Goal: Transaction & Acquisition: Purchase product/service

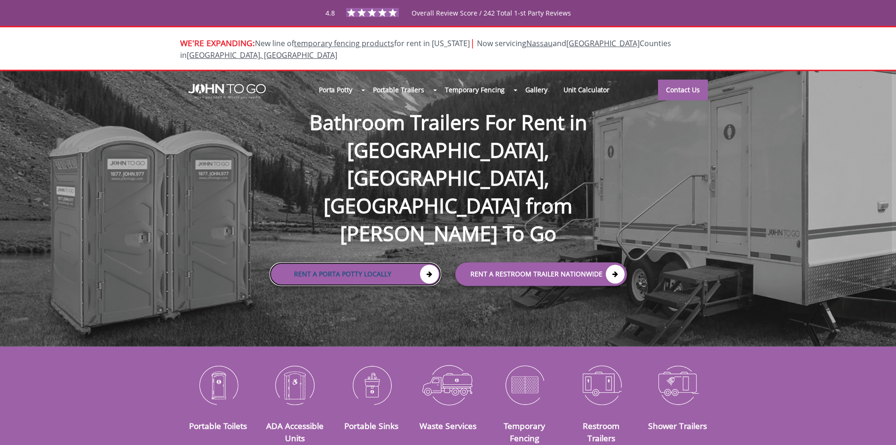
click at [352, 262] on link "Rent a Porta Potty Locally" at bounding box center [356, 274] width 172 height 24
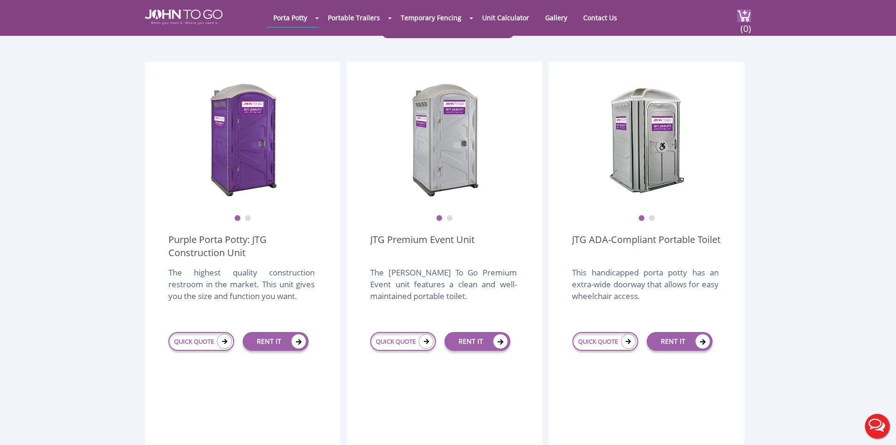
scroll to position [251, 0]
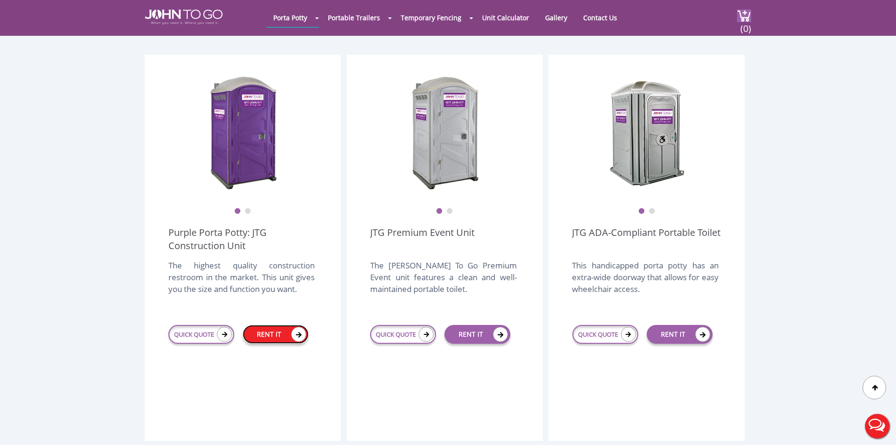
click at [271, 325] on link "RENT IT" at bounding box center [276, 334] width 66 height 19
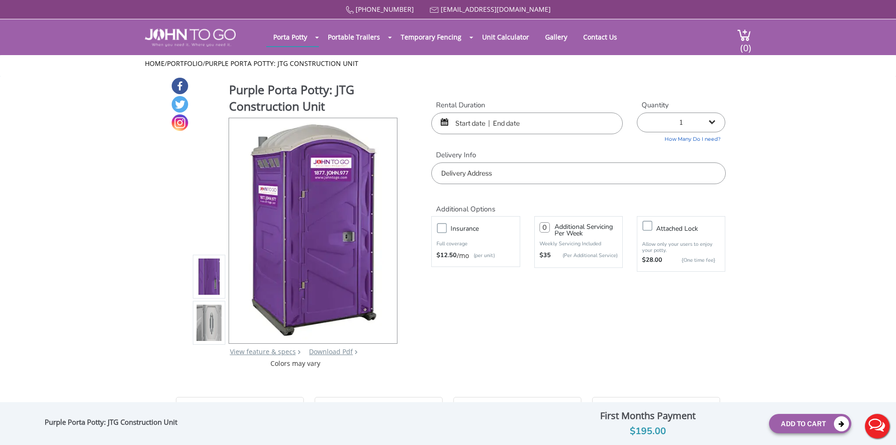
click at [448, 124] on div at bounding box center [526, 123] width 191 height 22
click at [444, 118] on div at bounding box center [526, 123] width 191 height 22
click at [464, 117] on input "text" at bounding box center [526, 123] width 191 height 22
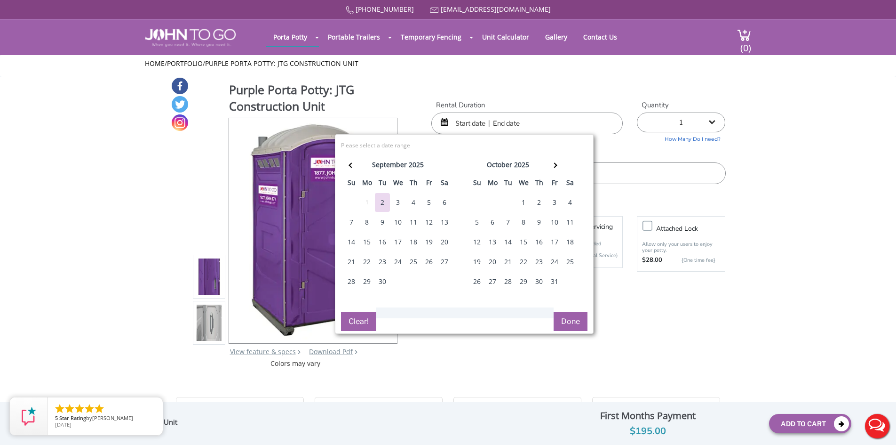
click at [363, 222] on div "8" at bounding box center [366, 222] width 15 height 19
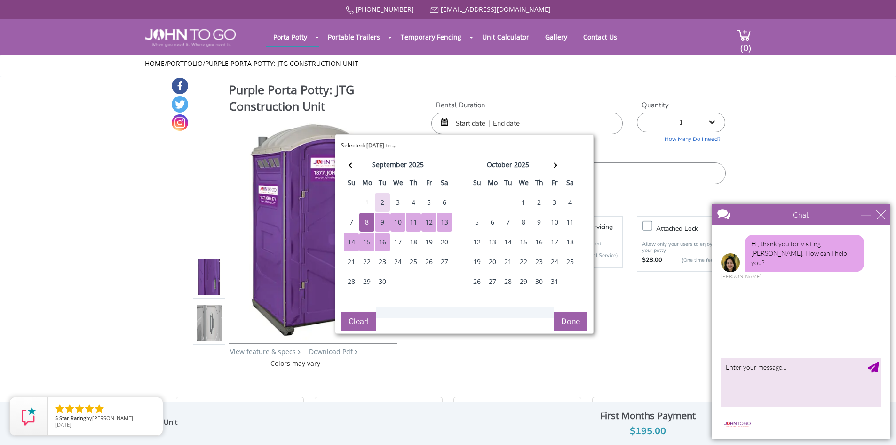
click at [386, 244] on div "16" at bounding box center [382, 241] width 15 height 19
type input "09/08/2025 to 09/16/2025"
click at [862, 219] on div "Chat" at bounding box center [801, 214] width 179 height 21
drag, startPoint x: 865, startPoint y: 217, endPoint x: 1553, endPoint y: 410, distance: 714.8
click at [865, 217] on div "minimize" at bounding box center [865, 214] width 9 height 9
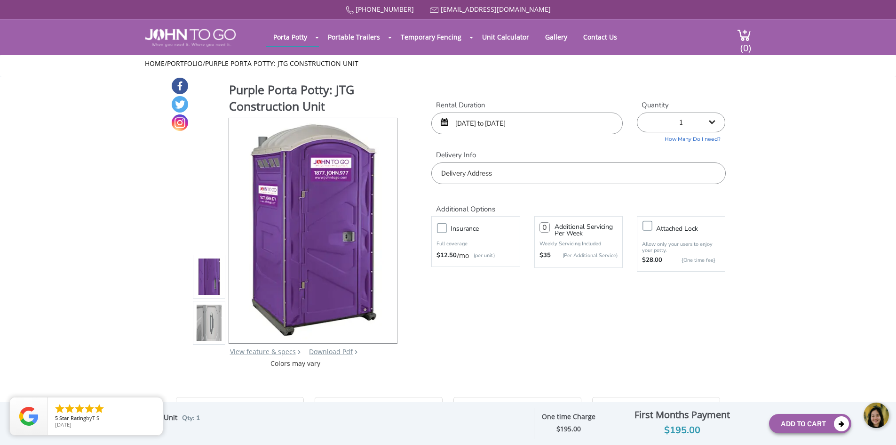
click at [483, 179] on input "text" at bounding box center [578, 173] width 294 height 22
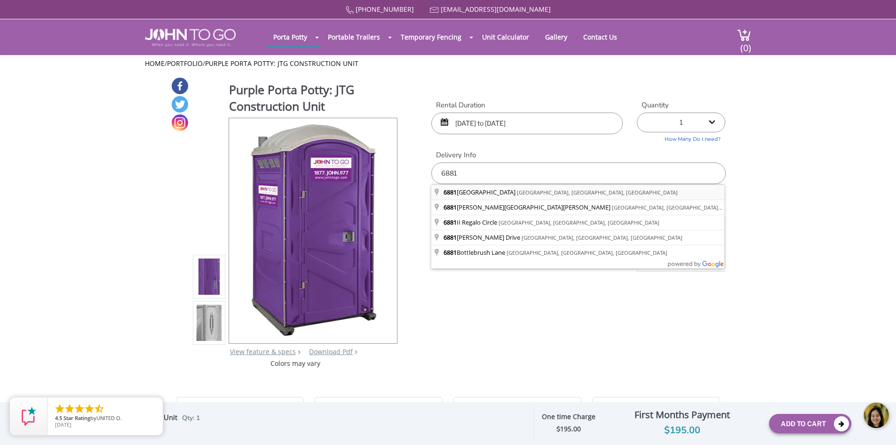
type input "[STREET_ADDRESS]"
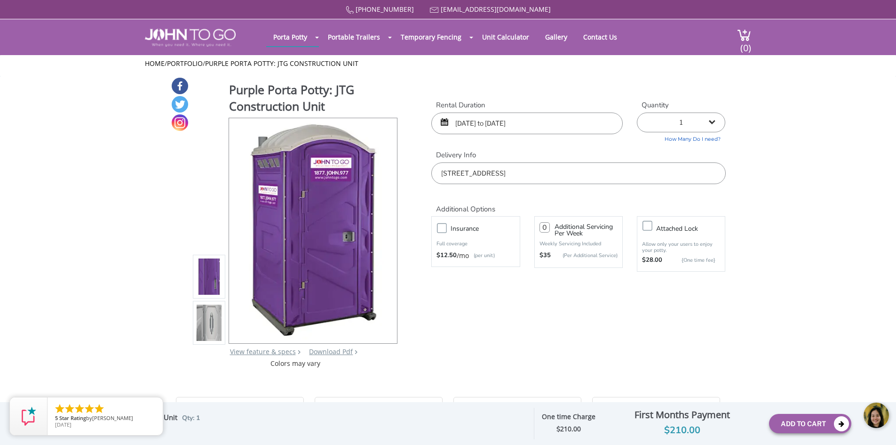
click at [807, 421] on body at bounding box center [825, 415] width 141 height 40
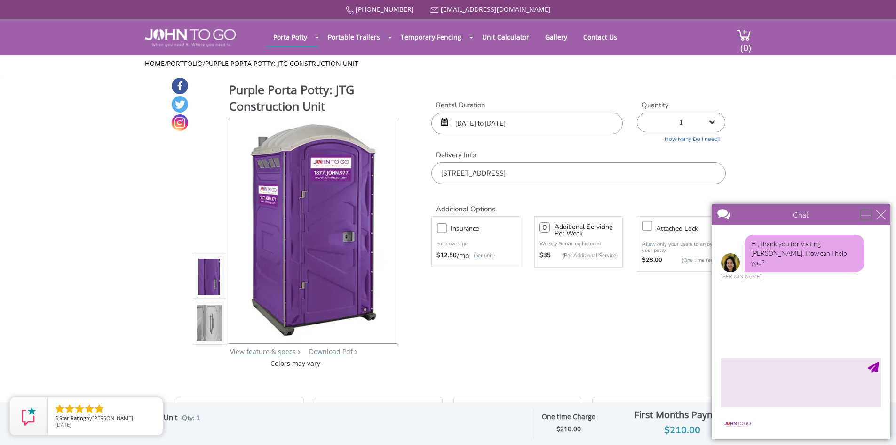
click at [865, 218] on div "minimize" at bounding box center [865, 214] width 9 height 9
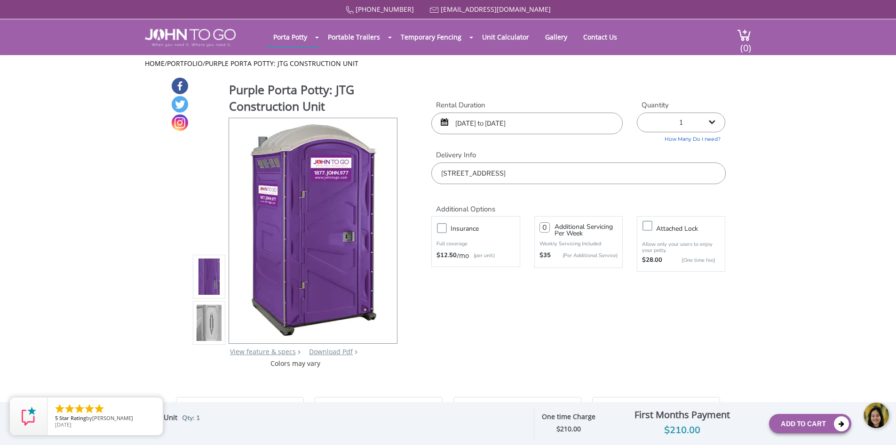
click at [839, 427] on body at bounding box center [825, 415] width 141 height 40
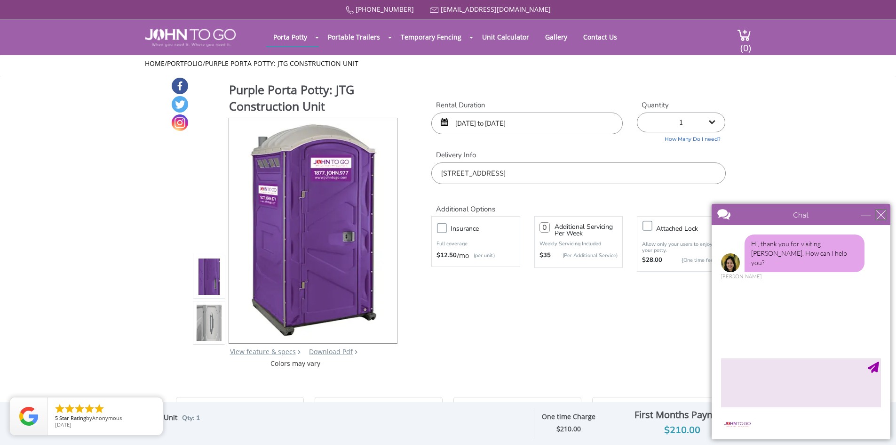
click at [882, 210] on div "close" at bounding box center [880, 214] width 9 height 9
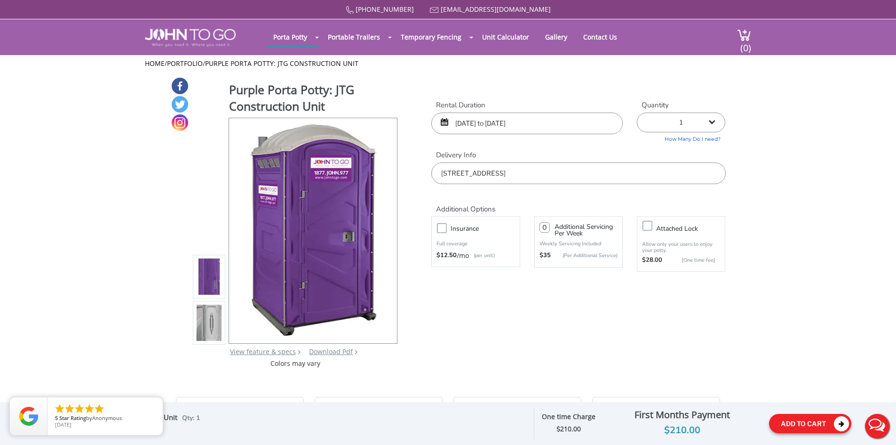
click at [846, 418] on icon at bounding box center [841, 423] width 15 height 15
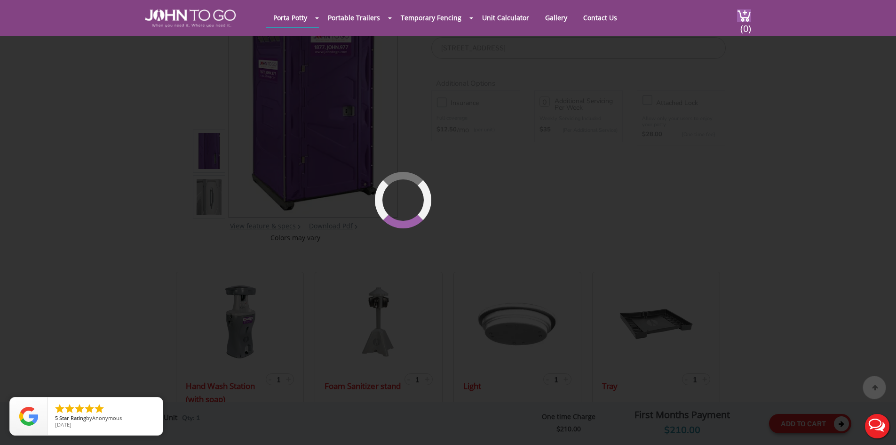
scroll to position [100, 0]
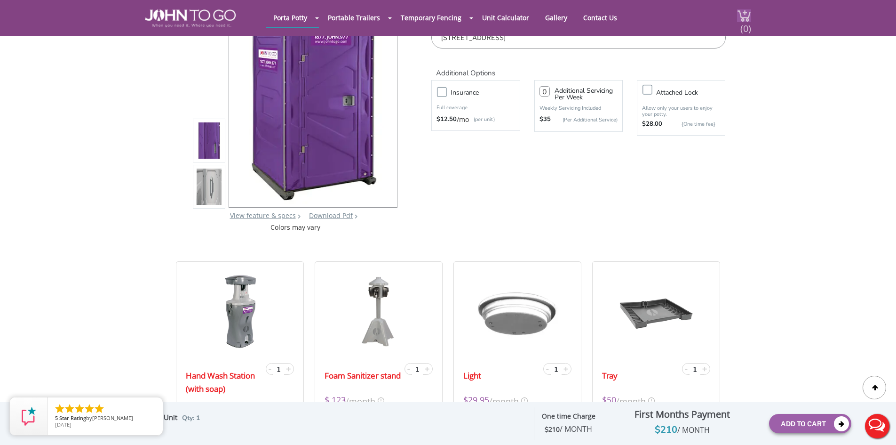
click at [740, 24] on span "(0)" at bounding box center [745, 25] width 11 height 20
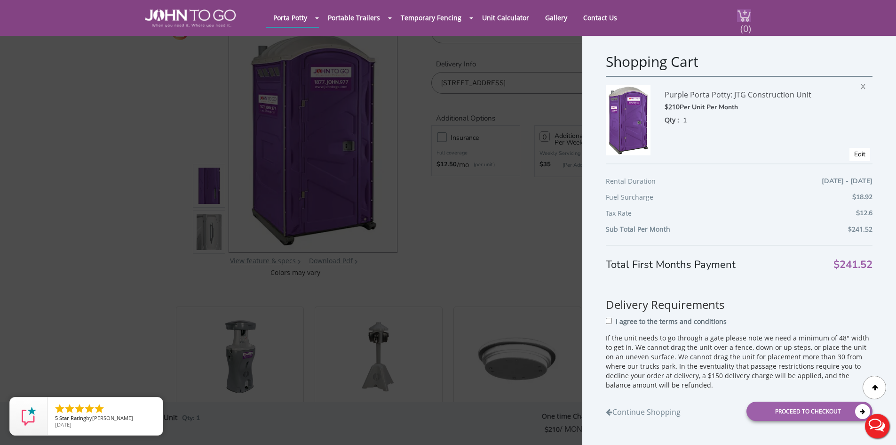
scroll to position [53, 0]
click at [812, 406] on div "Proceed to Checkout" at bounding box center [809, 410] width 126 height 19
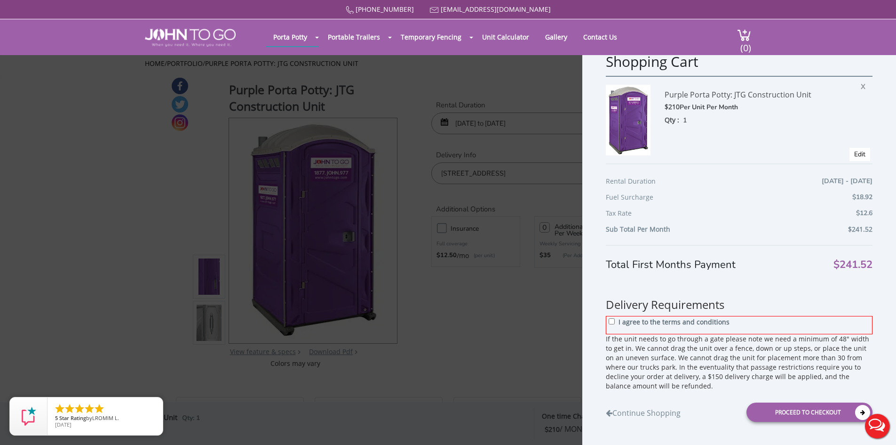
click at [611, 326] on div "I agree to the terms and conditions" at bounding box center [739, 325] width 267 height 18
click at [616, 323] on div "I agree to the terms and conditions" at bounding box center [739, 325] width 267 height 18
click at [611, 324] on input "I agree to the terms and conditions" at bounding box center [612, 321] width 6 height 6
checkbox input "true"
click at [790, 411] on div "Proceed to Checkout" at bounding box center [809, 411] width 126 height 19
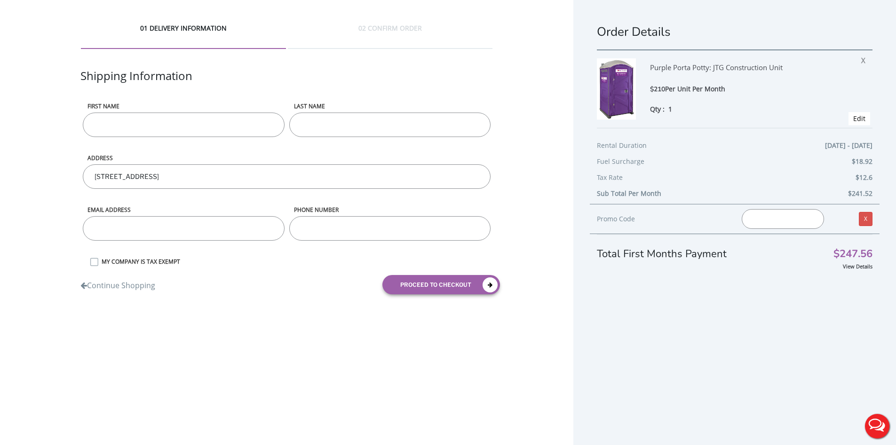
click at [244, 127] on input "First name" at bounding box center [183, 124] width 201 height 24
type input "Tetiana"
click at [370, 114] on input "LAST NAME" at bounding box center [389, 124] width 201 height 24
type input "Sharomova"
click at [177, 237] on input "email" at bounding box center [183, 228] width 201 height 24
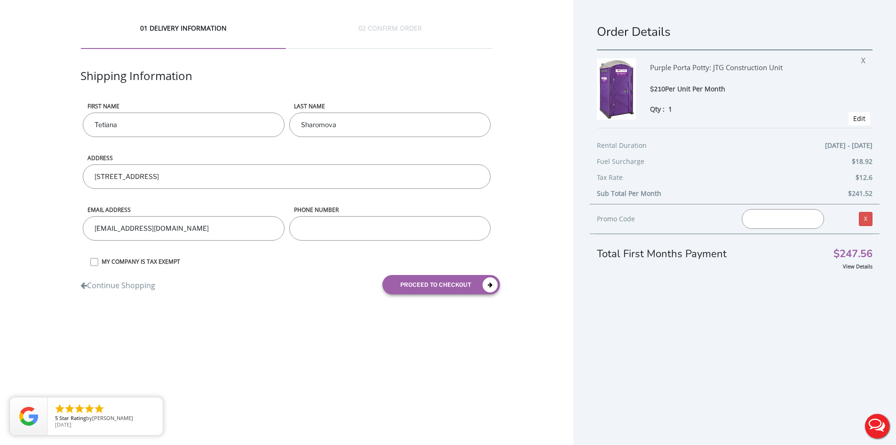
type input "tichtatyana@gmail.com"
click at [321, 227] on input "phone number" at bounding box center [389, 228] width 201 height 24
type input "2392161136"
click at [429, 283] on button "proceed to checkout" at bounding box center [441, 284] width 118 height 19
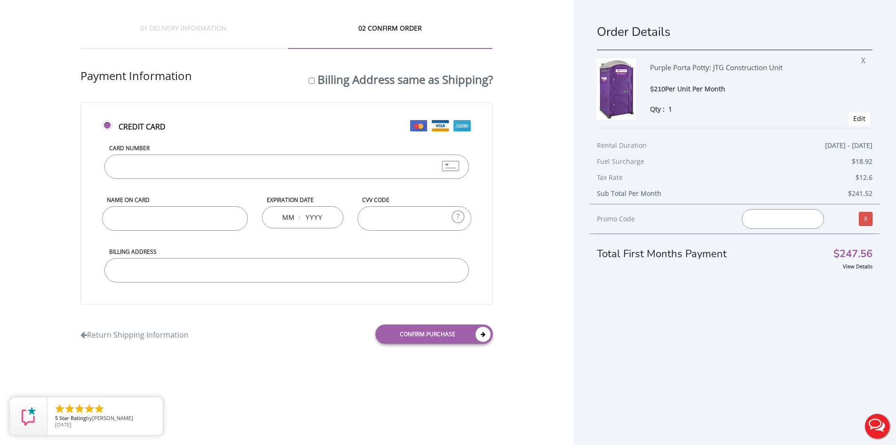
click at [252, 145] on label "Card Number" at bounding box center [286, 148] width 364 height 8
click at [252, 154] on input "Card Number" at bounding box center [286, 166] width 364 height 24
click at [237, 160] on input "Card Number" at bounding box center [286, 166] width 364 height 24
type input "4867322492044351"
click at [209, 214] on input "Name on Card" at bounding box center [174, 218] width 145 height 24
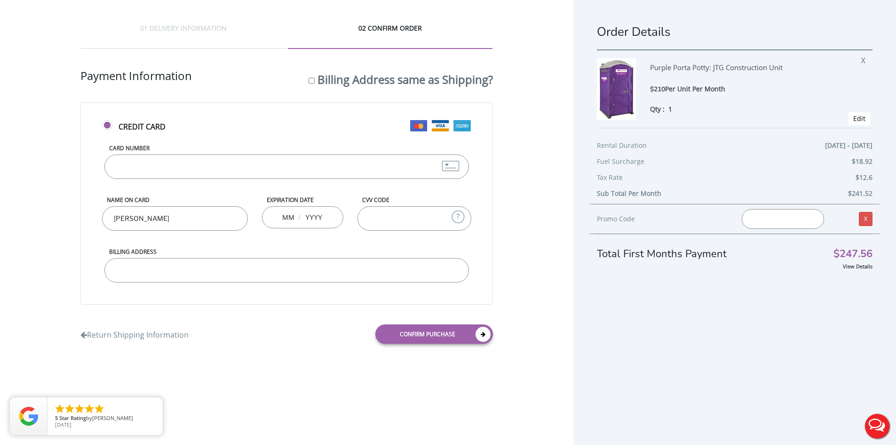
type input "Tetiana Sharomova"
click at [289, 213] on input "text" at bounding box center [288, 216] width 12 height 19
type input "11"
click at [331, 216] on div "11 /" at bounding box center [303, 217] width 82 height 22
click at [316, 216] on input "text" at bounding box center [313, 216] width 19 height 19
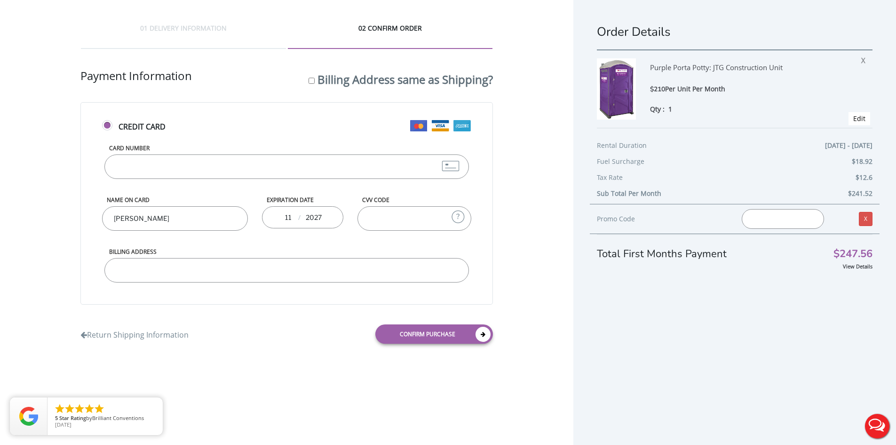
type input "2027"
click at [311, 79] on input "Billing Address same as Shipping?" at bounding box center [312, 81] width 6 height 6
checkbox input "true"
type input "[STREET_ADDRESS]"
click at [414, 218] on input "CVV Code" at bounding box center [413, 218] width 113 height 24
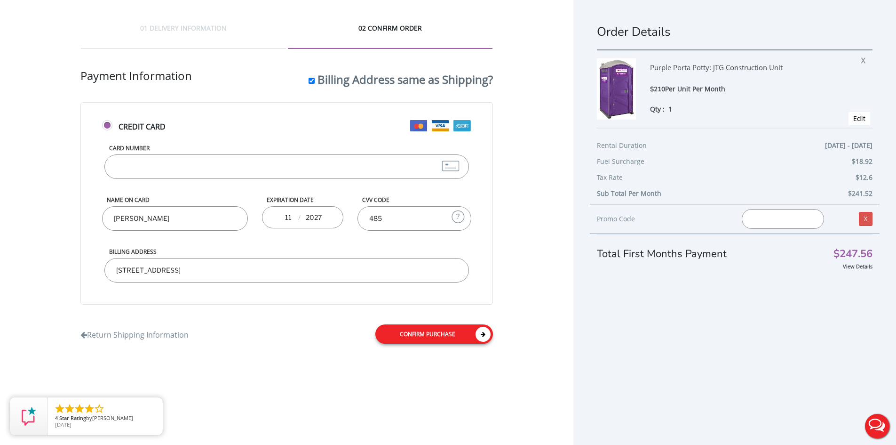
type input "485"
click at [444, 337] on link "Confirm purchase" at bounding box center [434, 333] width 118 height 19
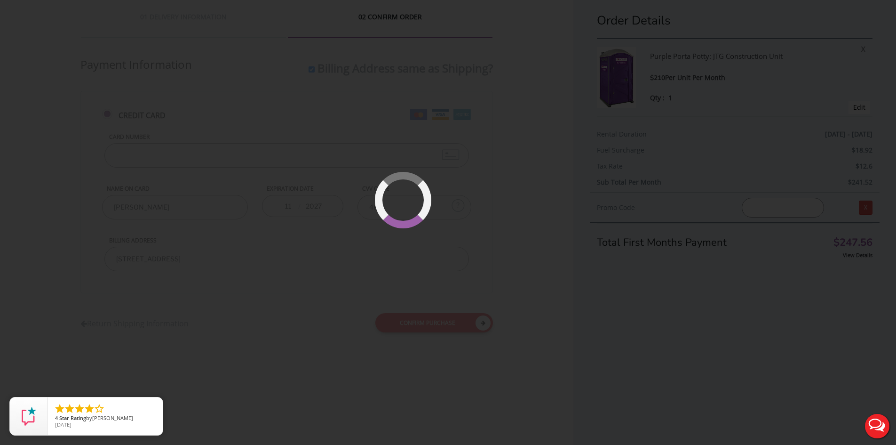
scroll to position [22, 0]
